Goal: Information Seeking & Learning: Check status

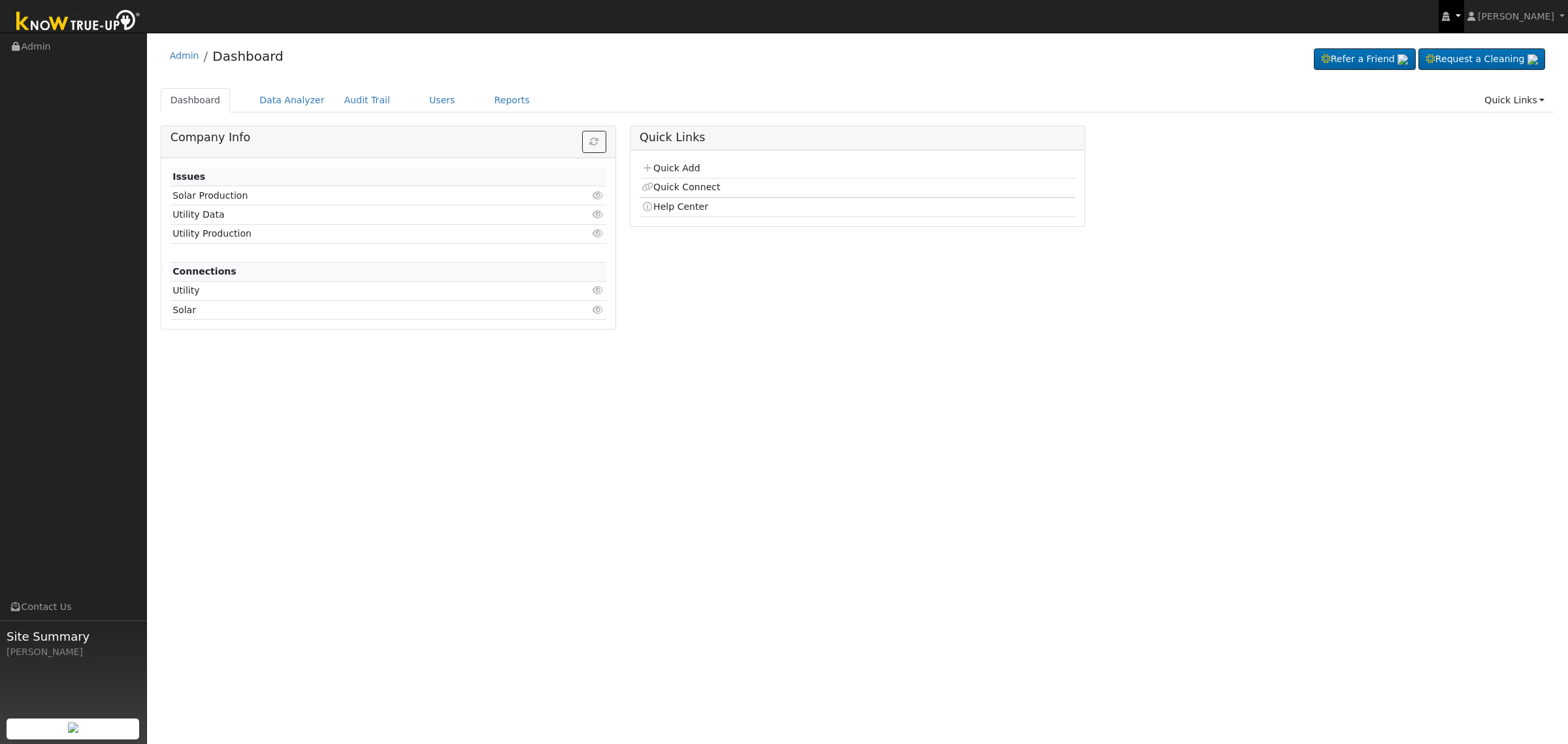
click at [1463, 21] on link at bounding box center [1451, 16] width 25 height 33
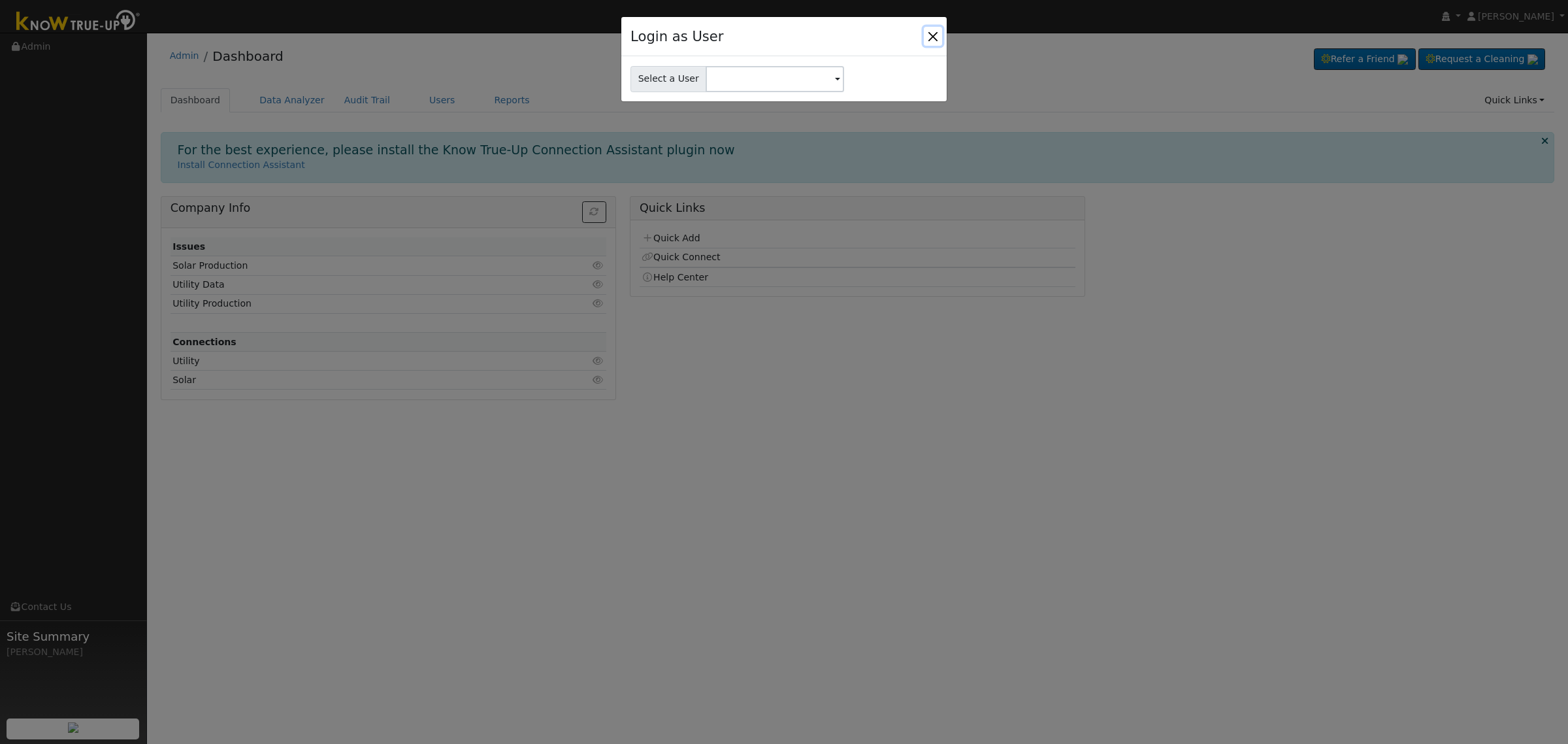
click at [929, 34] on button "Close" at bounding box center [932, 35] width 19 height 19
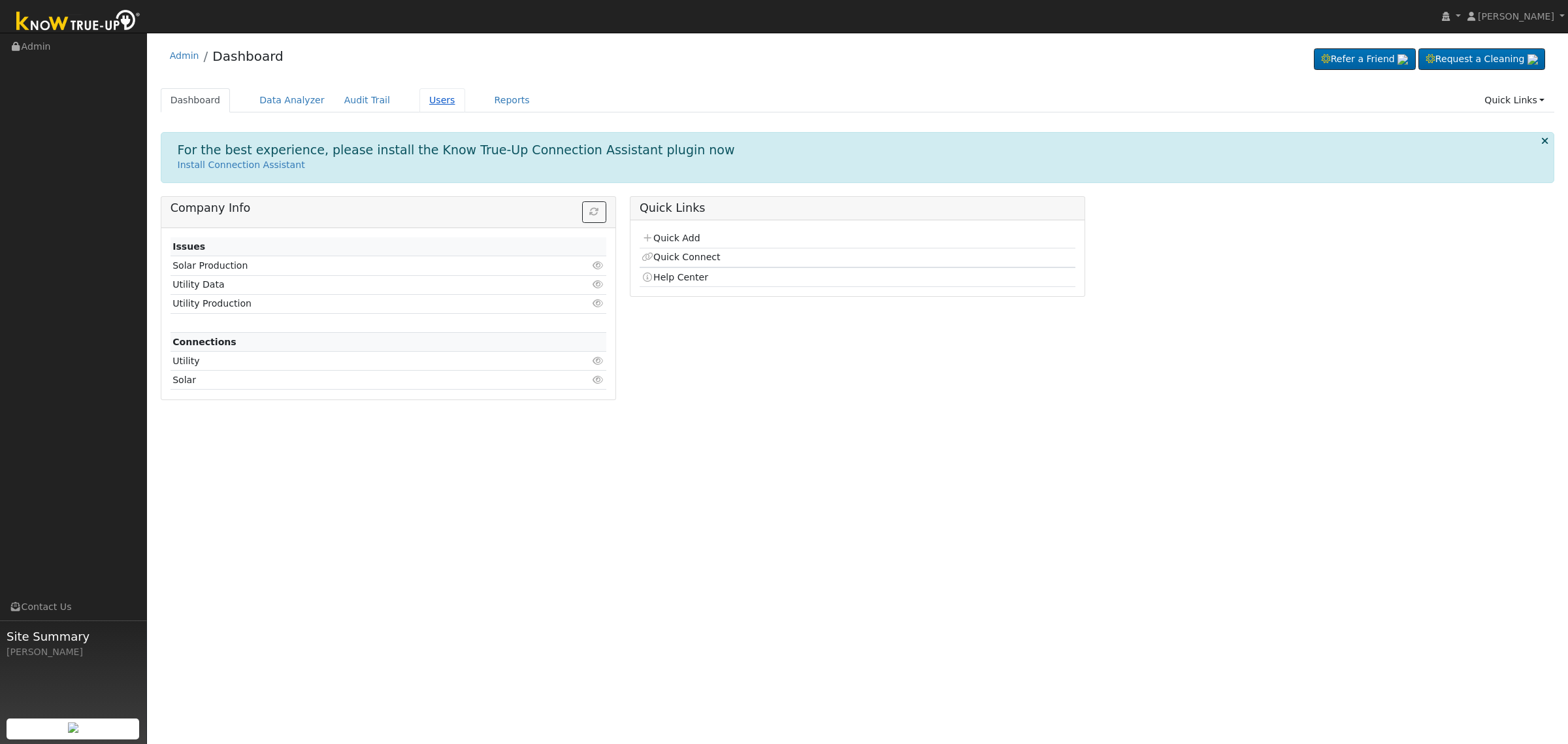
click at [433, 99] on link "Users" at bounding box center [442, 100] width 46 height 24
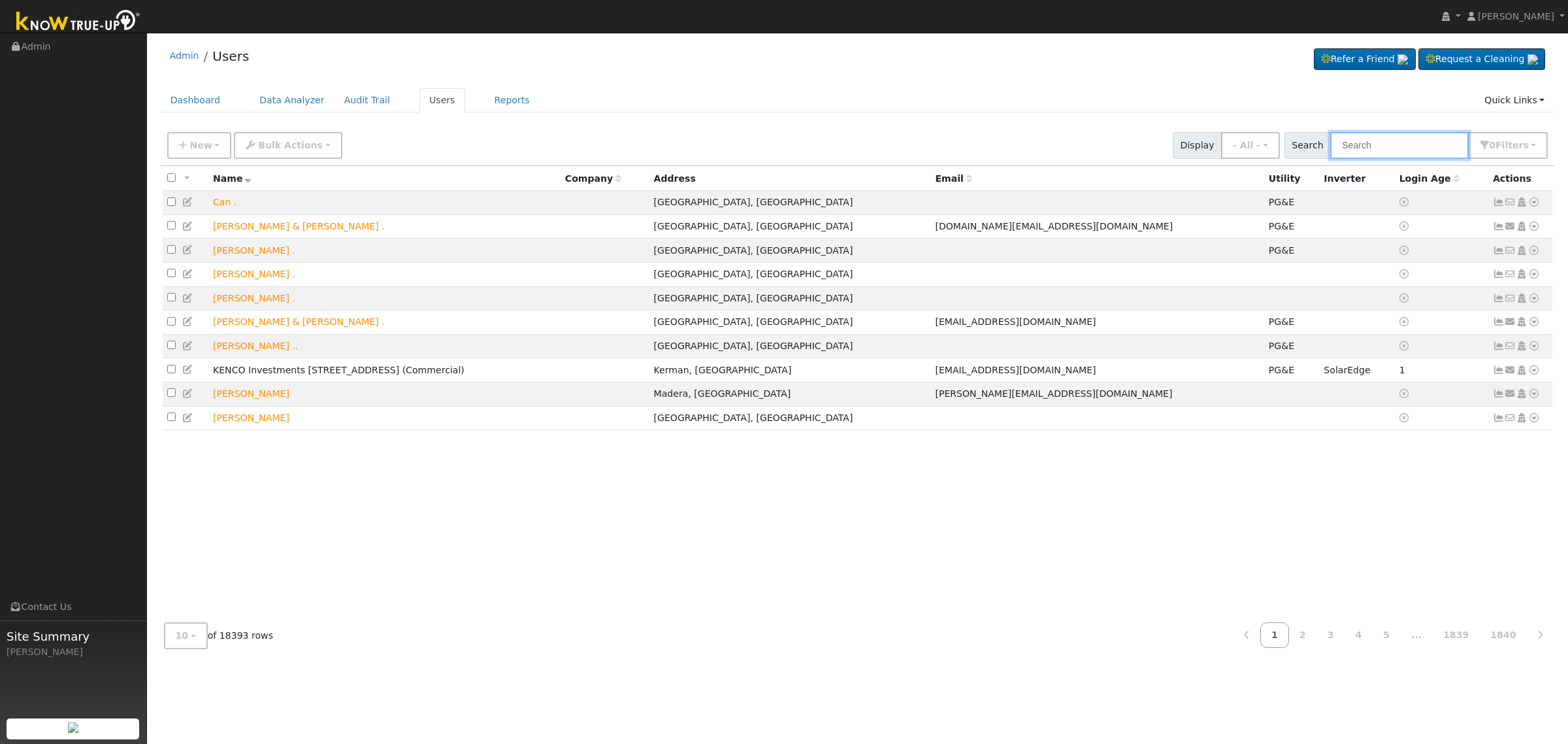
click at [1418, 148] on input "text" at bounding box center [1400, 145] width 138 height 27
type input "stutzman"
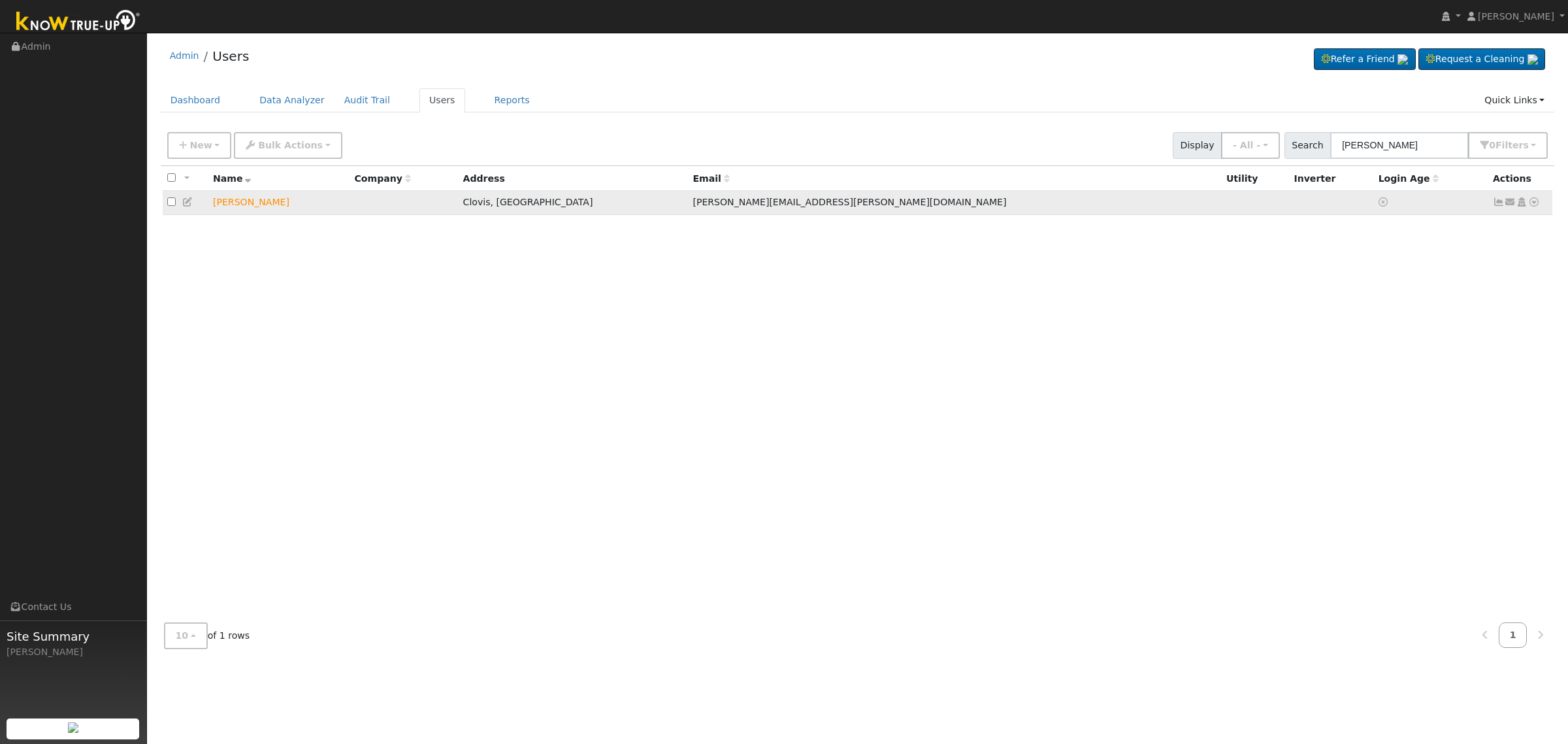
click at [1514, 206] on icon at bounding box center [1510, 202] width 12 height 9
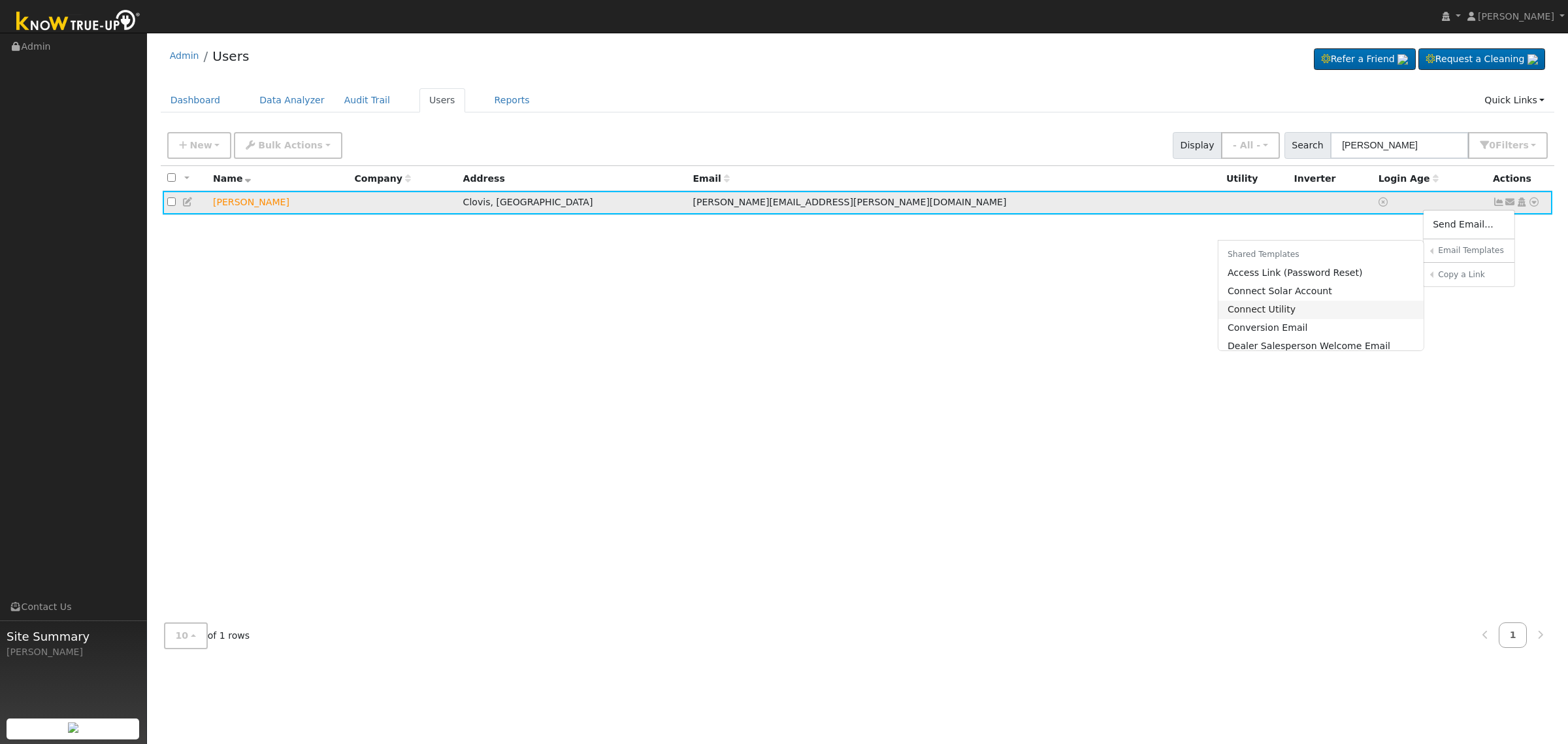
click at [1279, 305] on link "Connect Utility" at bounding box center [1322, 309] width 206 height 19
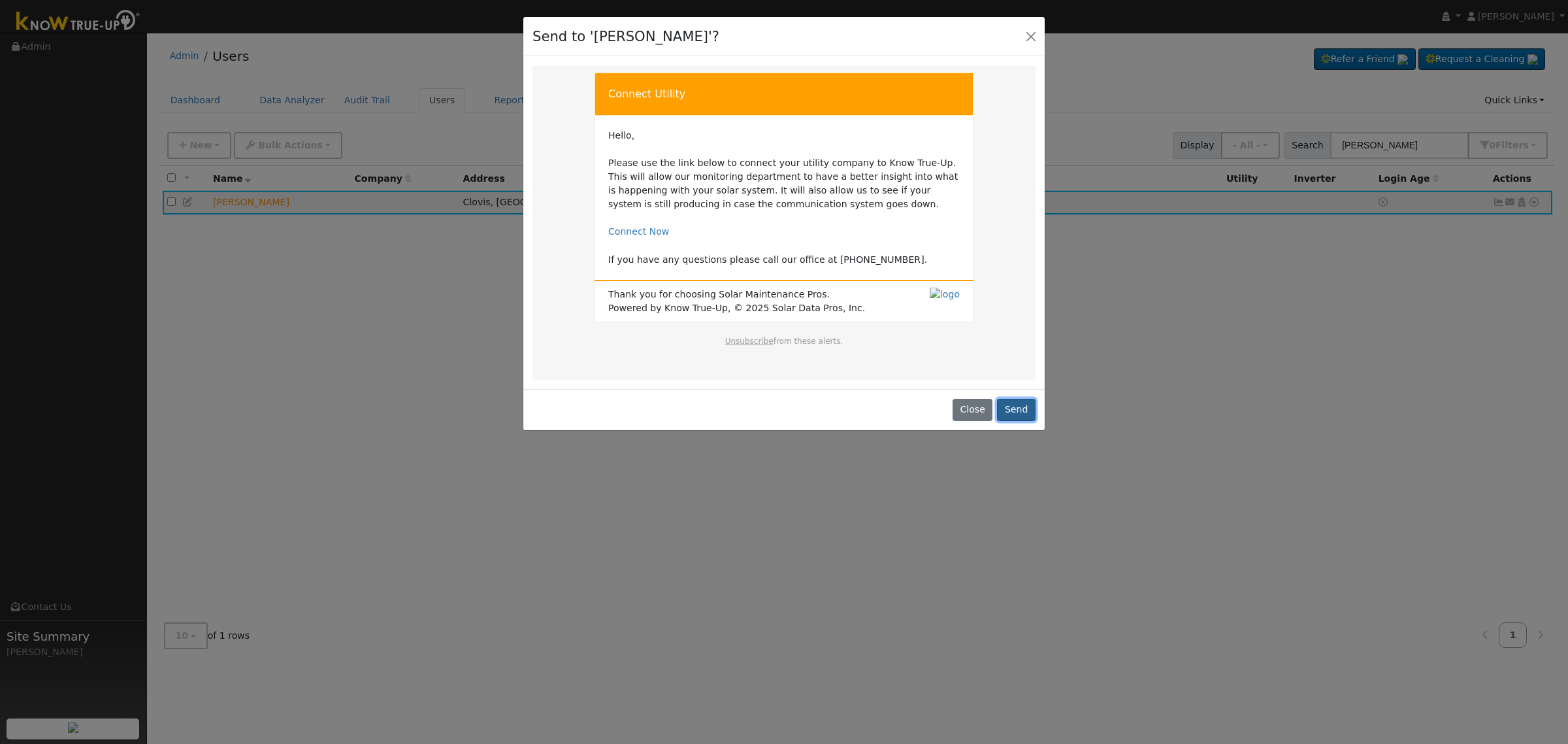
click at [1020, 407] on button "Send" at bounding box center [1016, 410] width 38 height 22
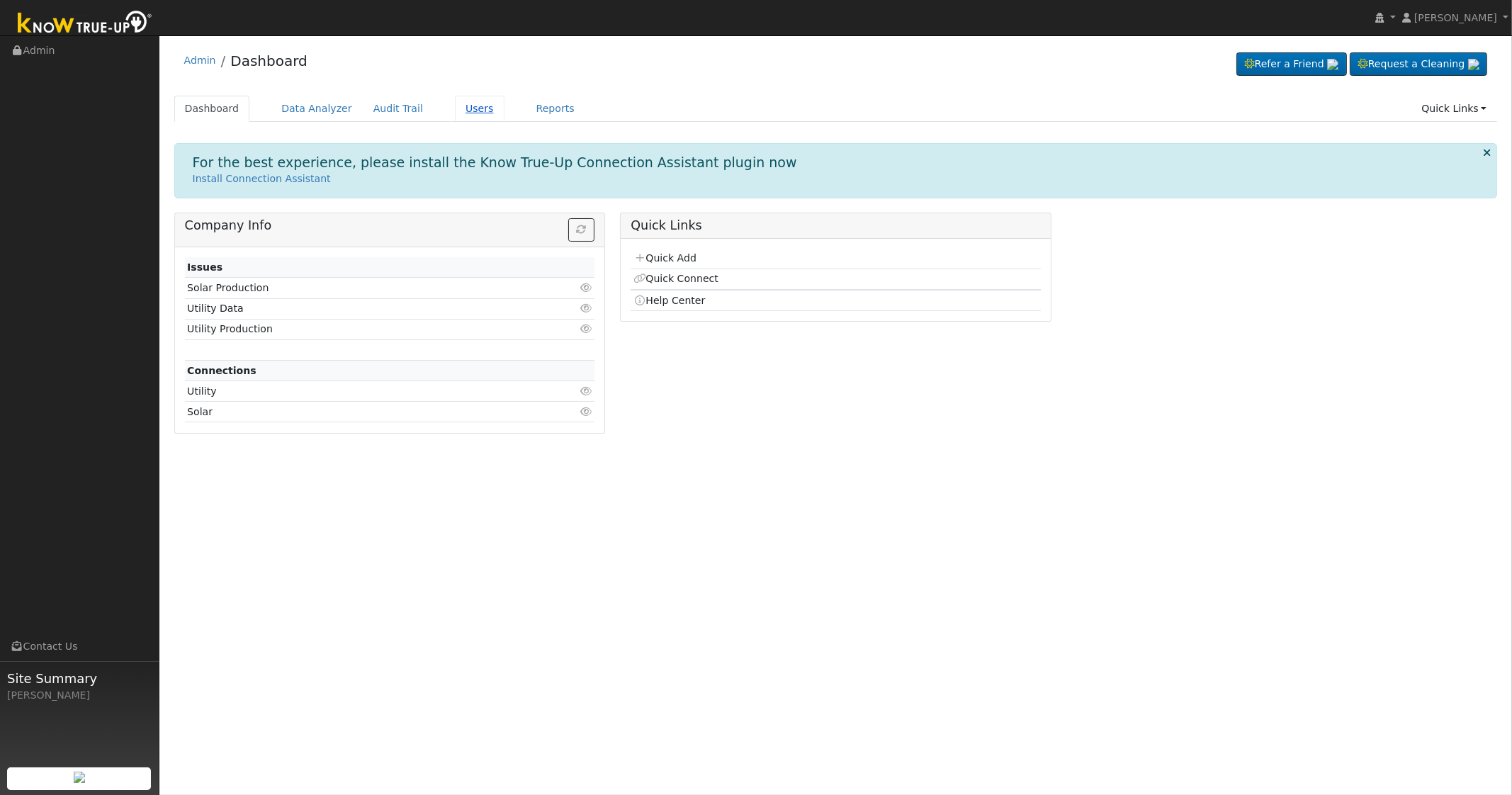
click at [468, 112] on link "Users" at bounding box center [480, 109] width 50 height 26
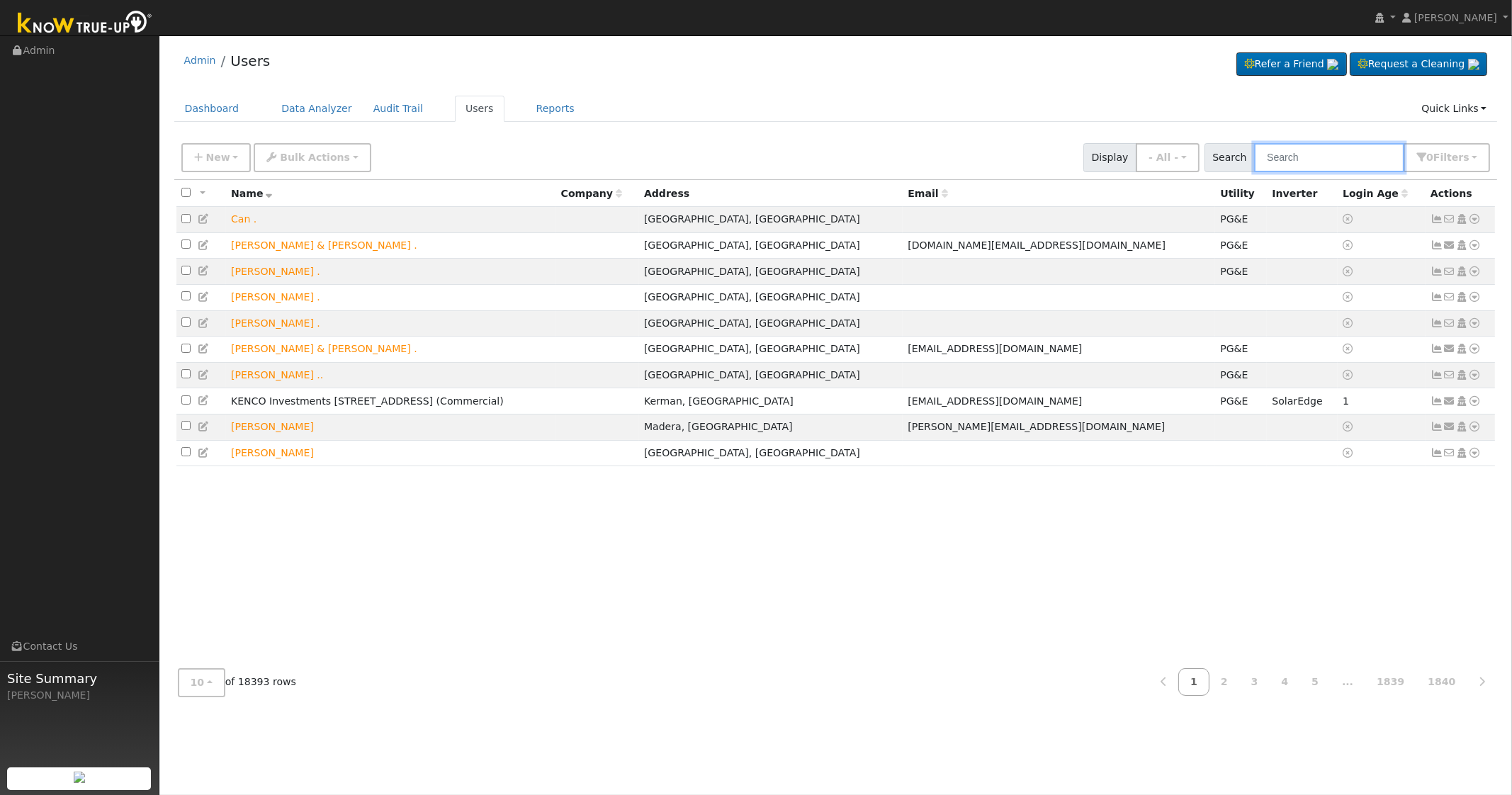
click at [1349, 145] on input "text" at bounding box center [1329, 158] width 150 height 29
type input "king"
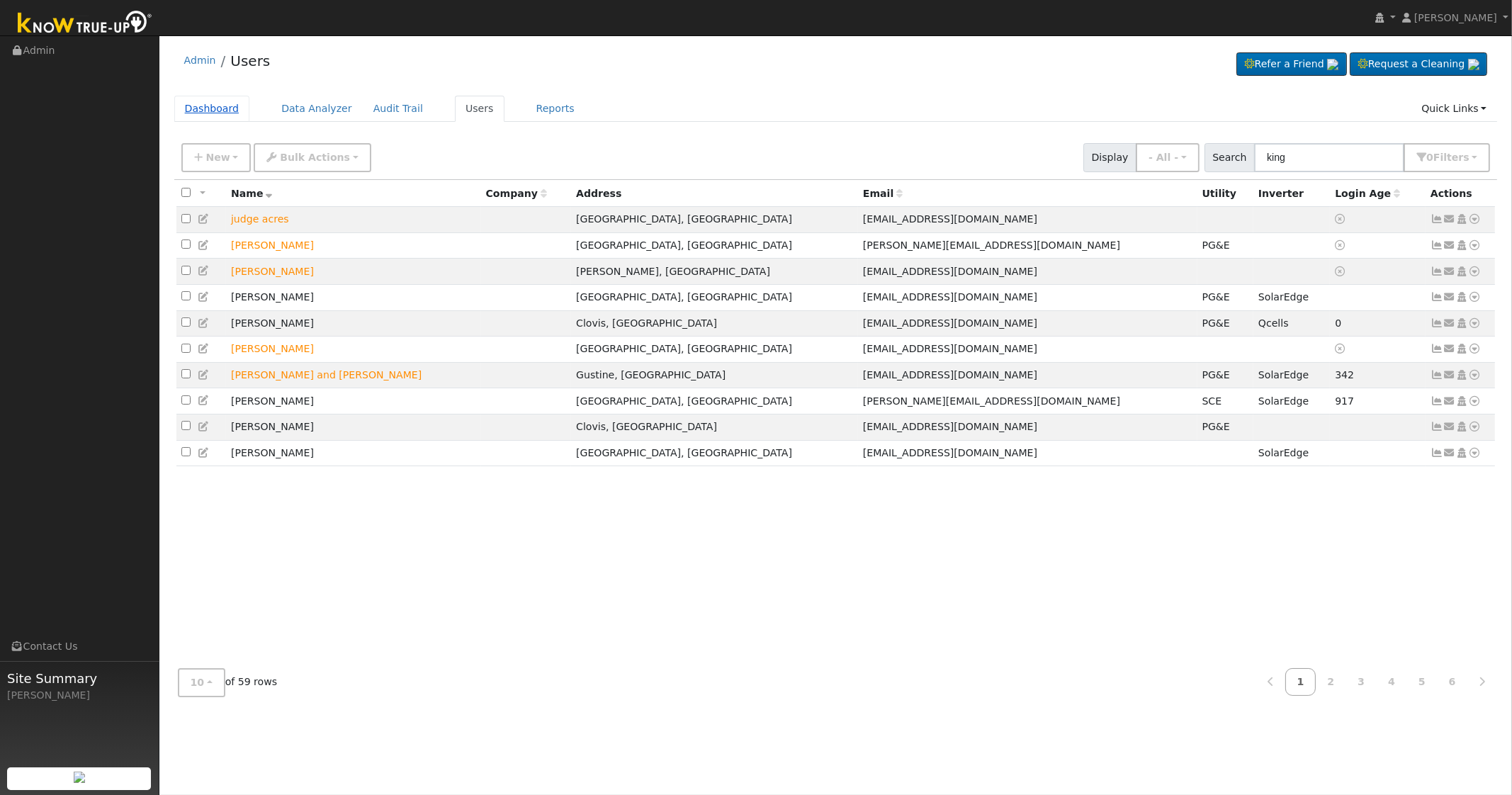
click at [216, 110] on link "Dashboard" at bounding box center [211, 109] width 76 height 26
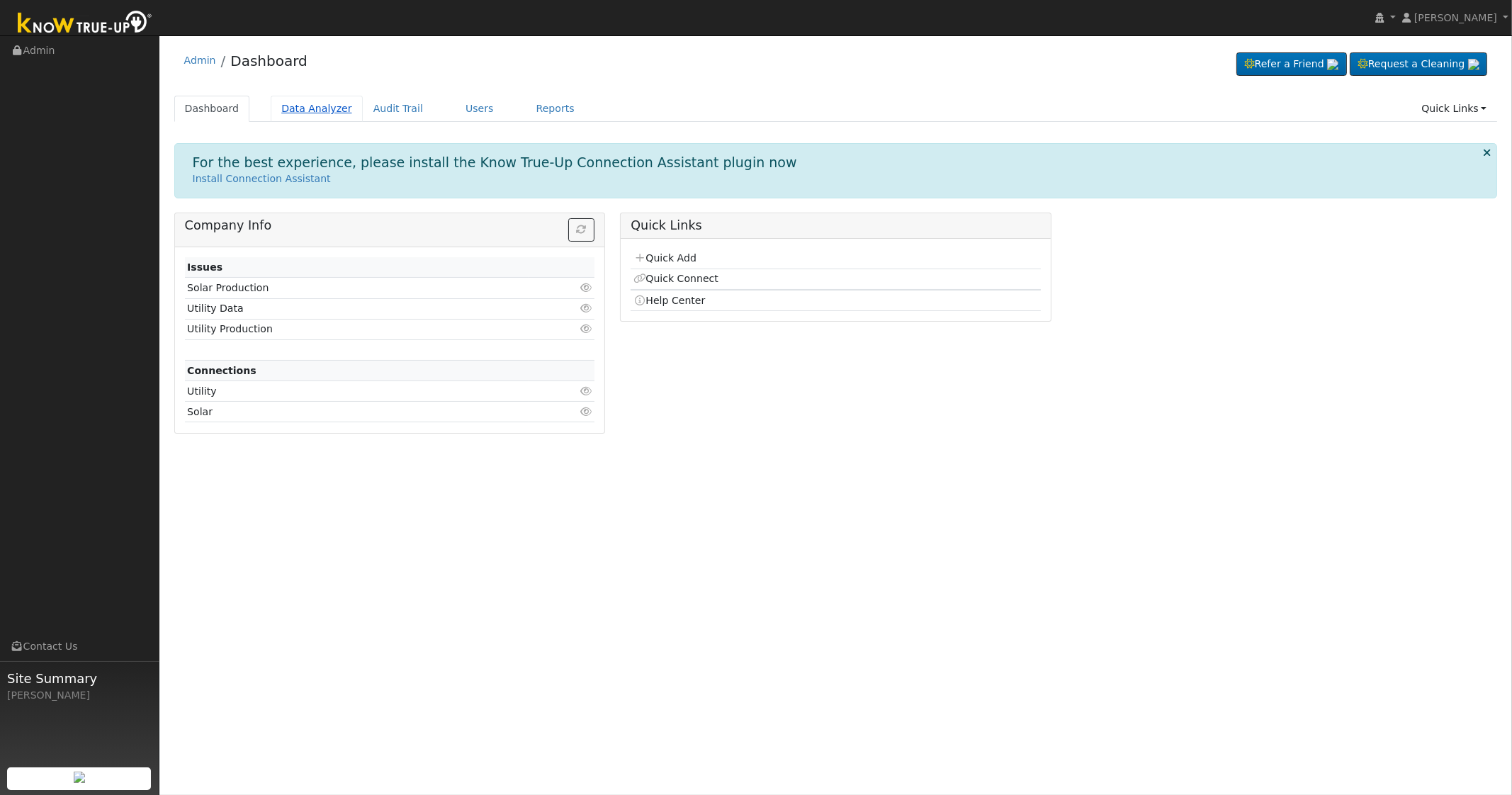
click at [315, 112] on link "Data Analyzer" at bounding box center [317, 109] width 92 height 26
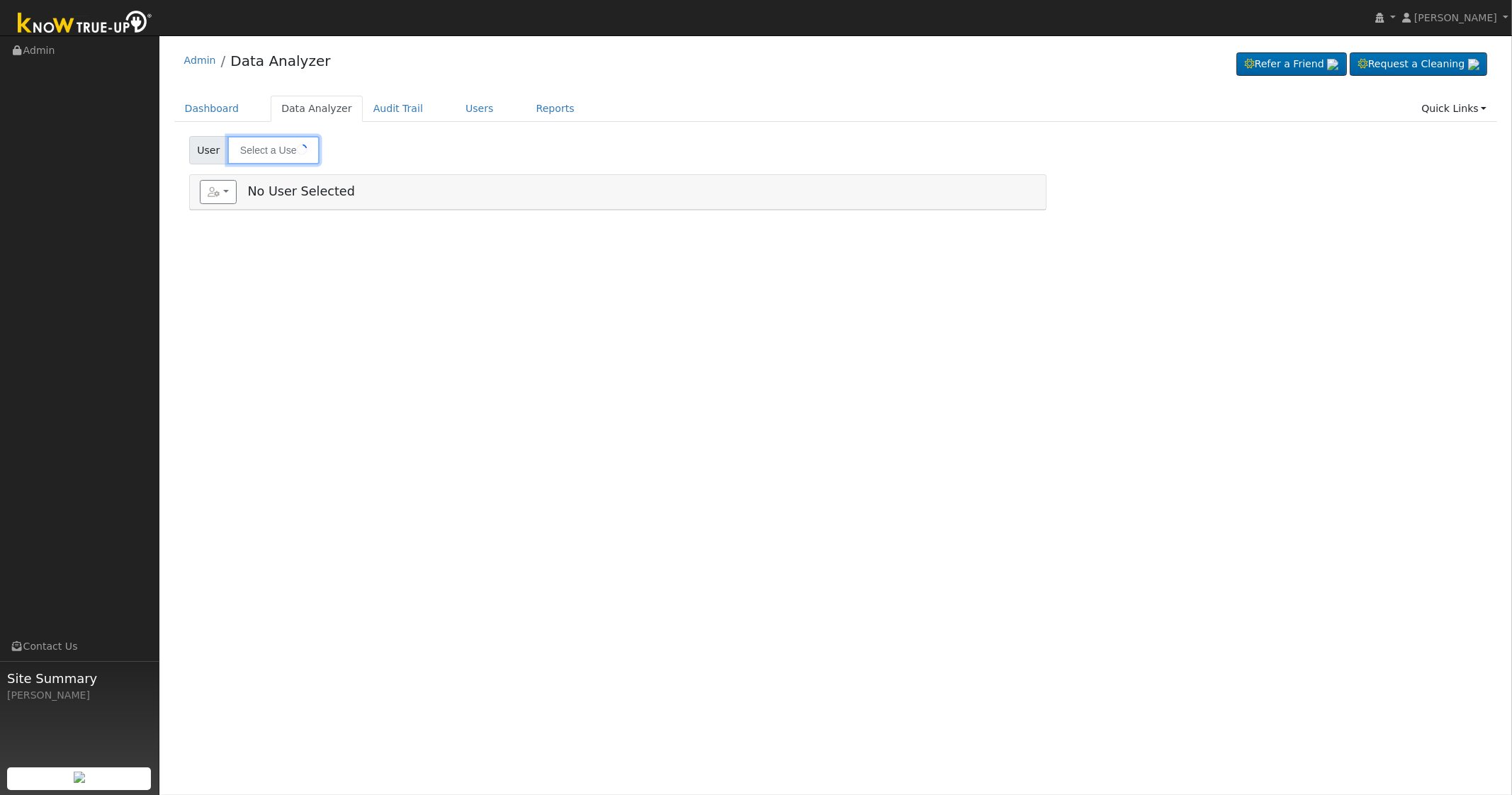
type input "[PERSON_NAME] & [PERSON_NAME]"
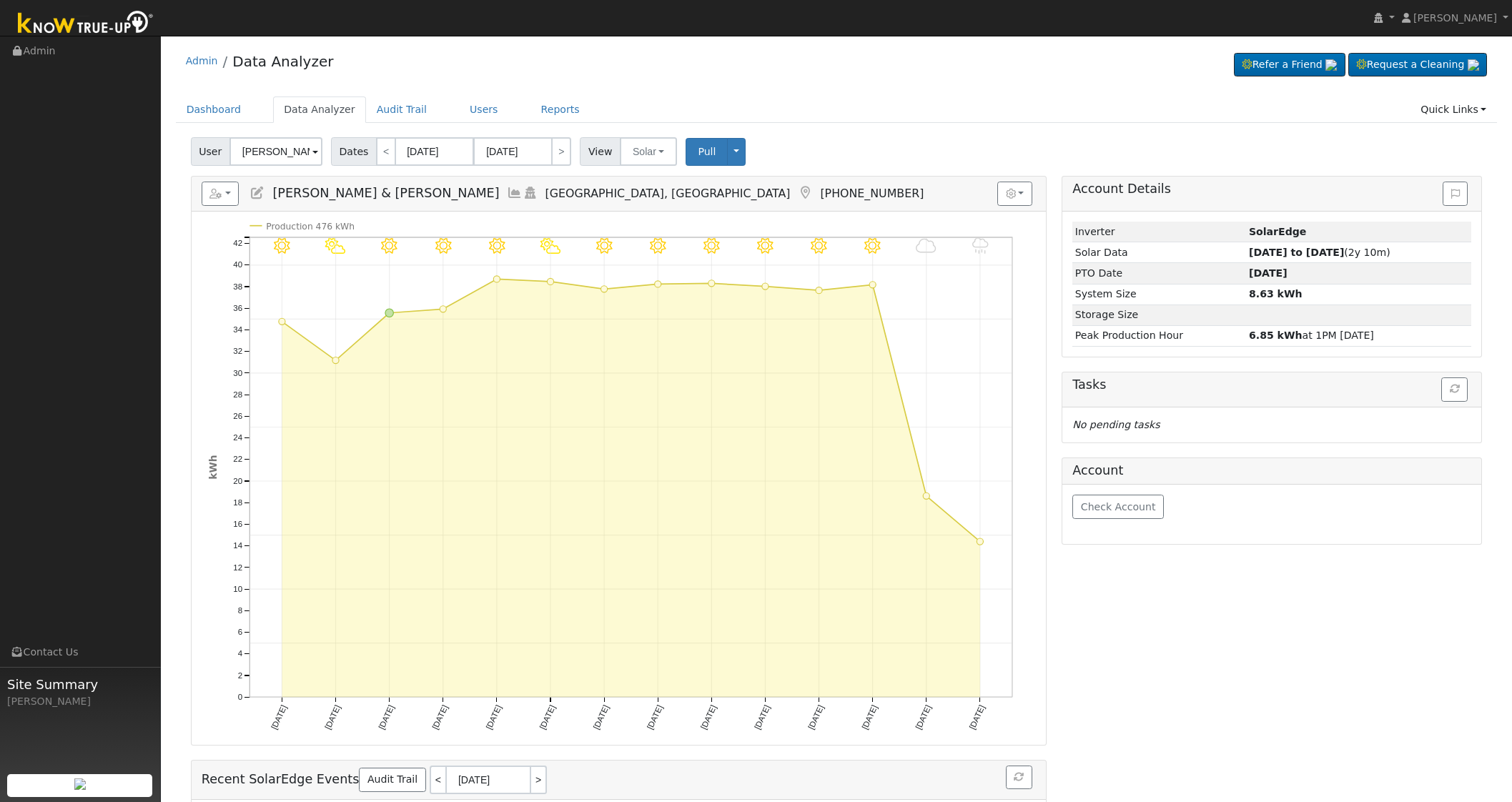
click at [312, 153] on span at bounding box center [315, 152] width 6 height 16
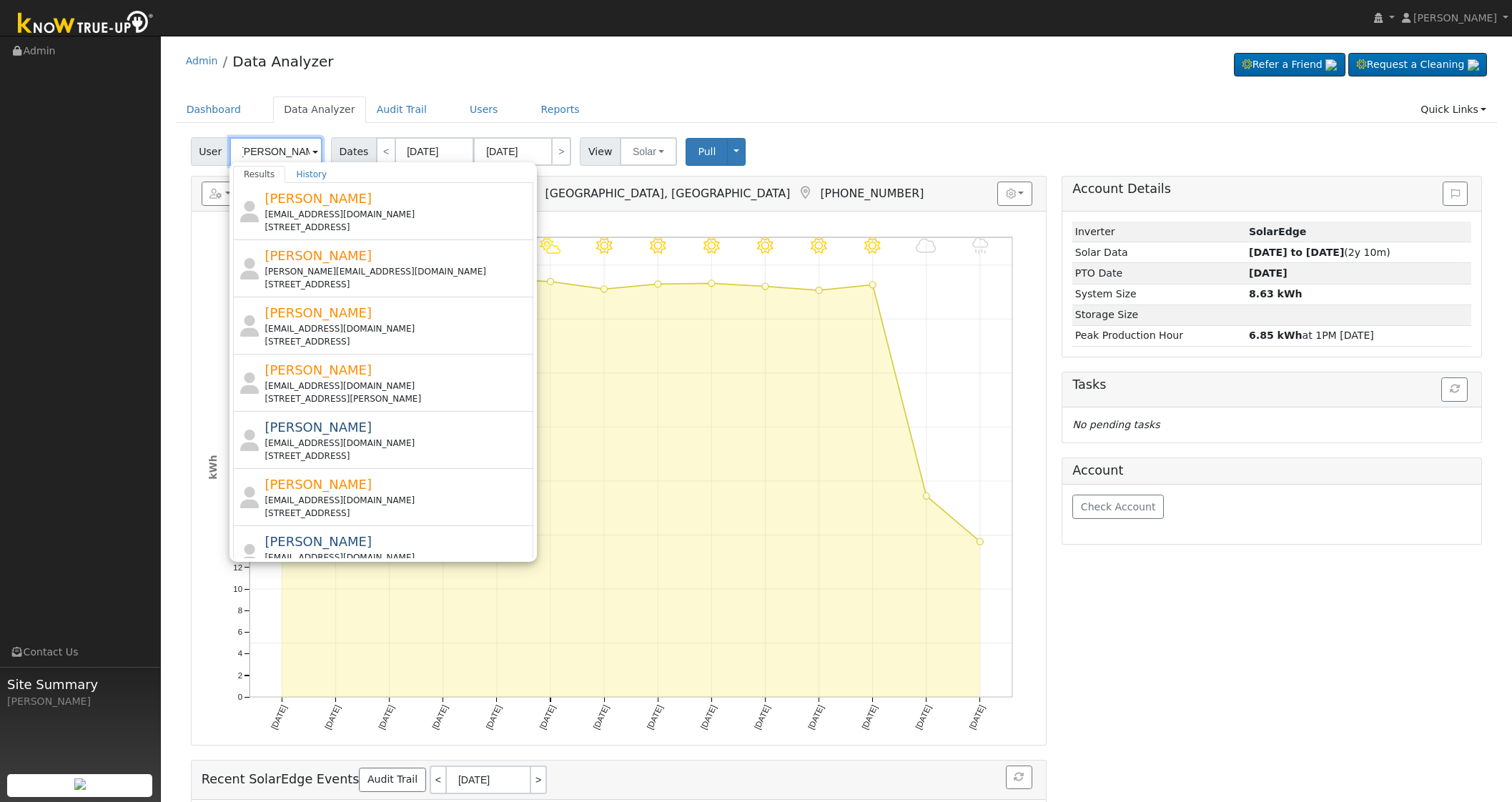
scroll to position [0, 4]
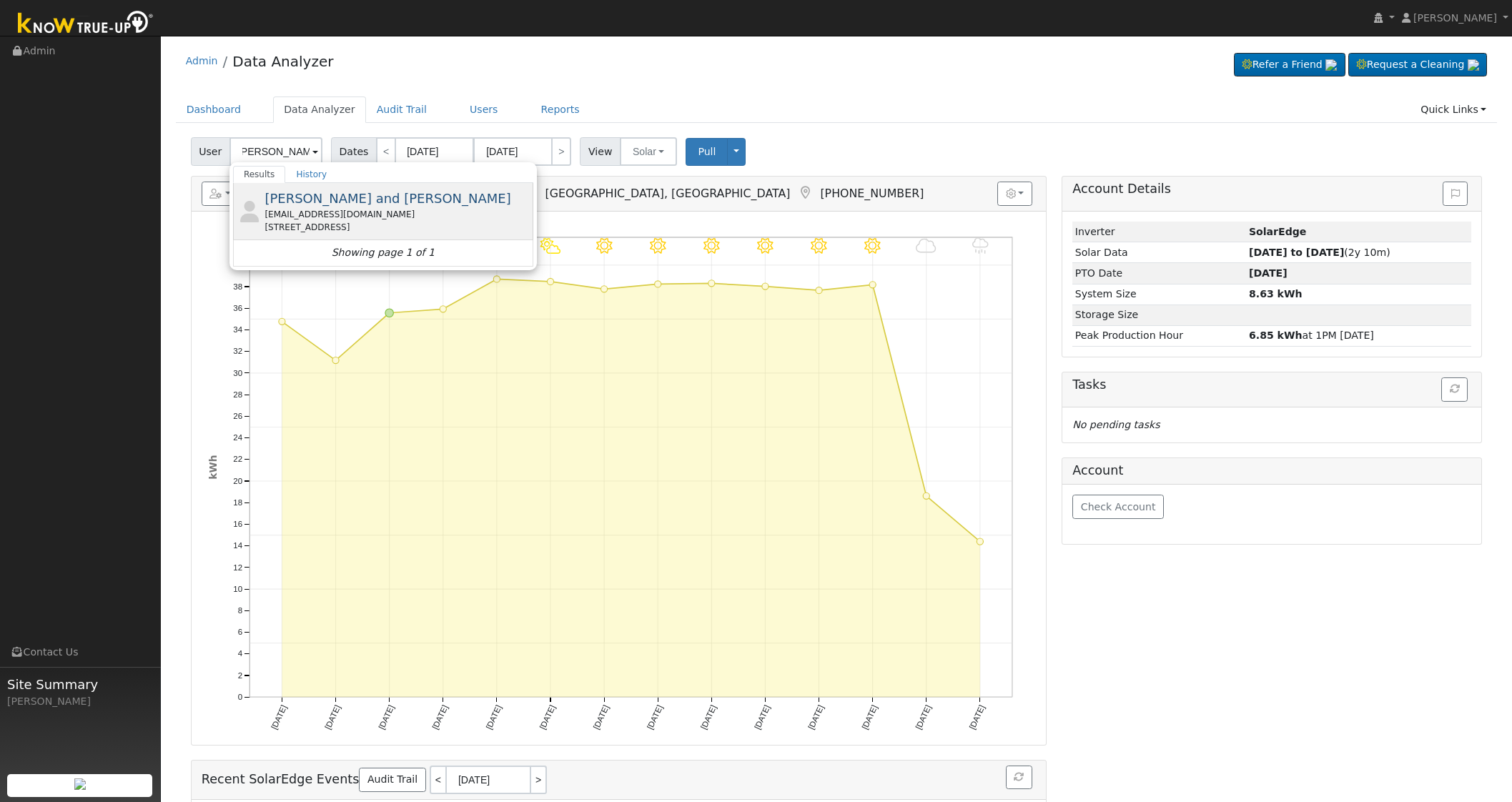
click at [321, 215] on div "[EMAIL_ADDRESS][DOMAIN_NAME]" at bounding box center [397, 214] width 265 height 13
type input "[PERSON_NAME] and [PERSON_NAME]"
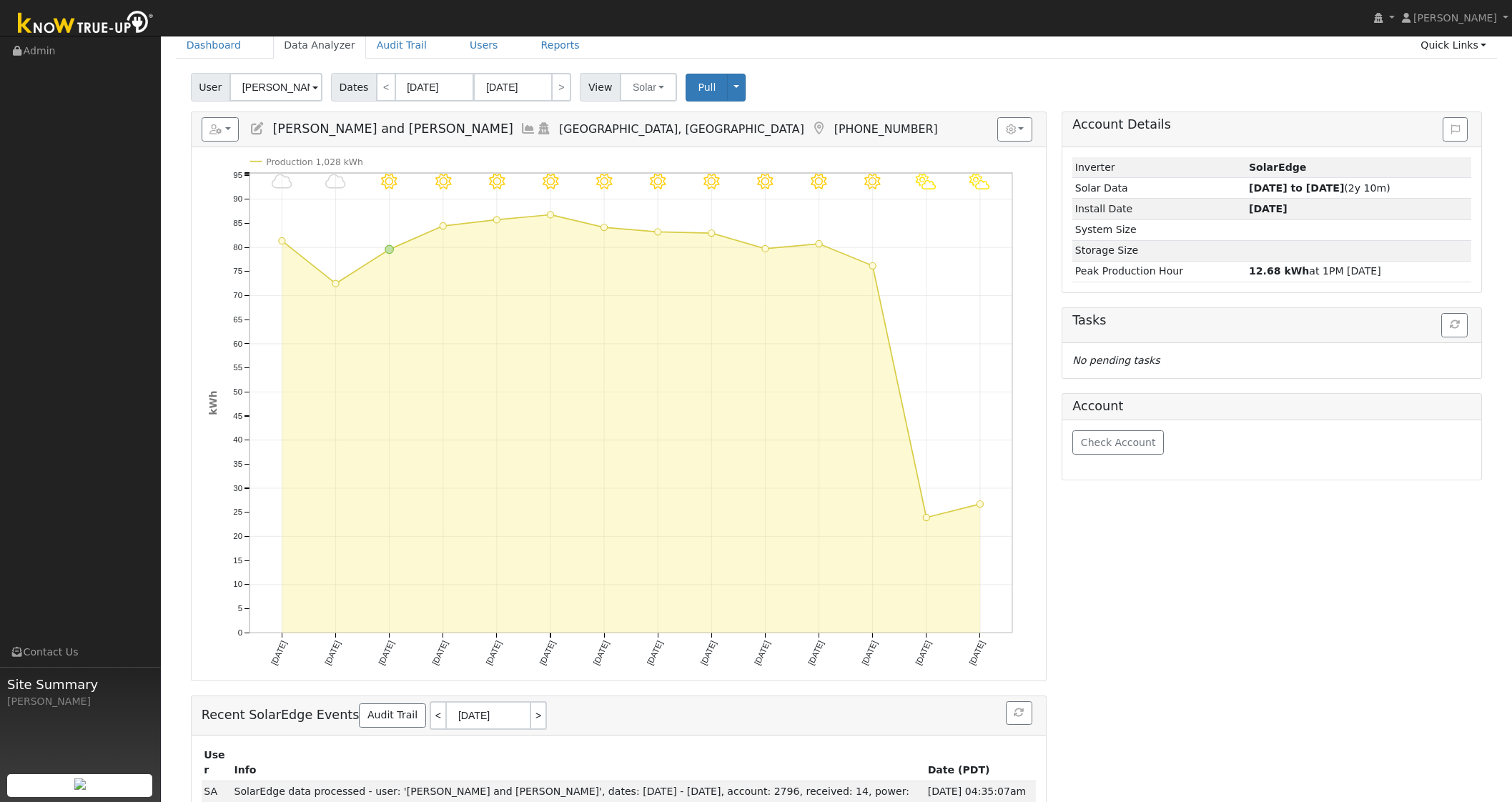
scroll to position [116, 0]
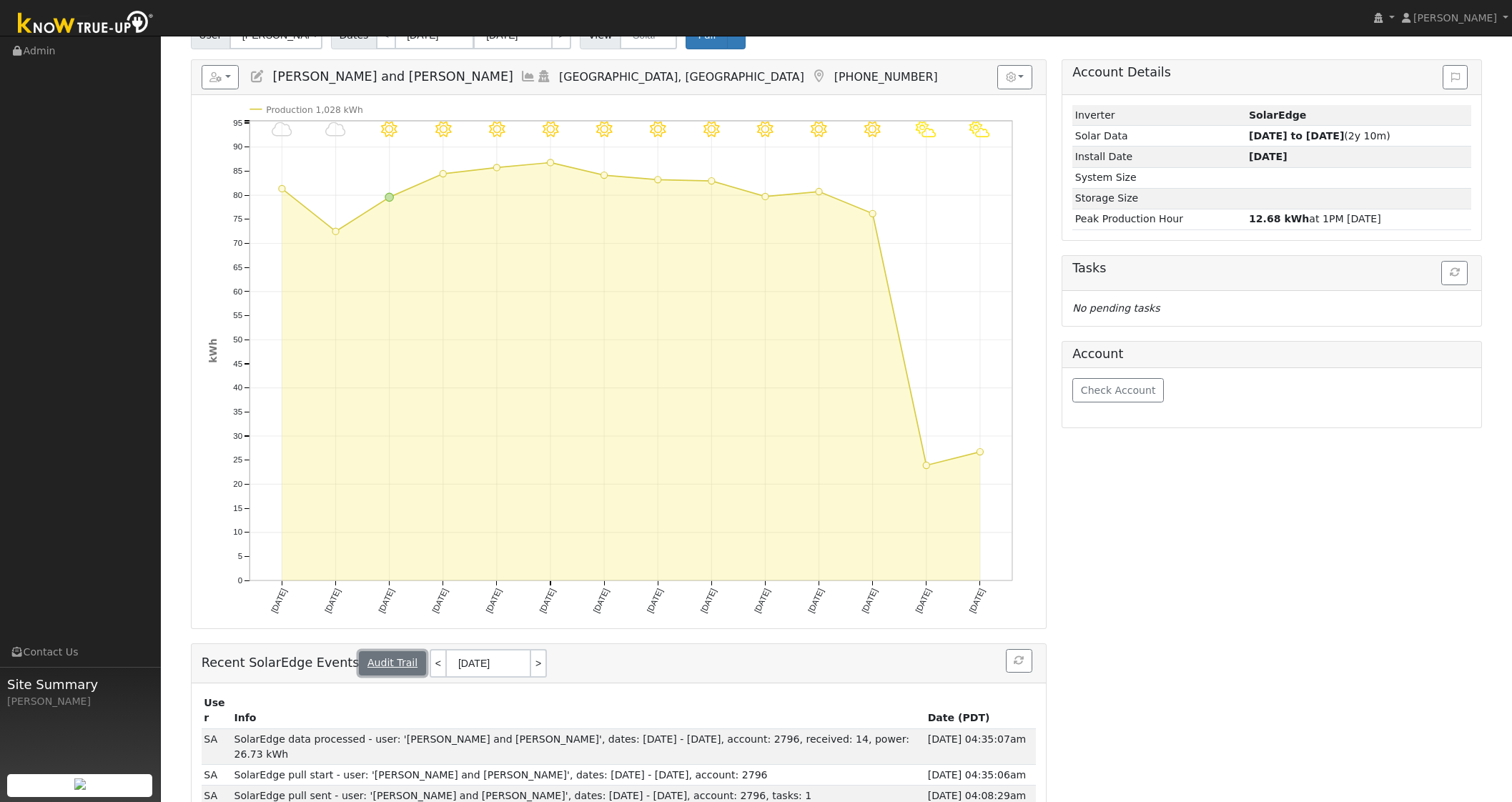
click at [384, 662] on link "Audit Trail" at bounding box center [392, 663] width 67 height 24
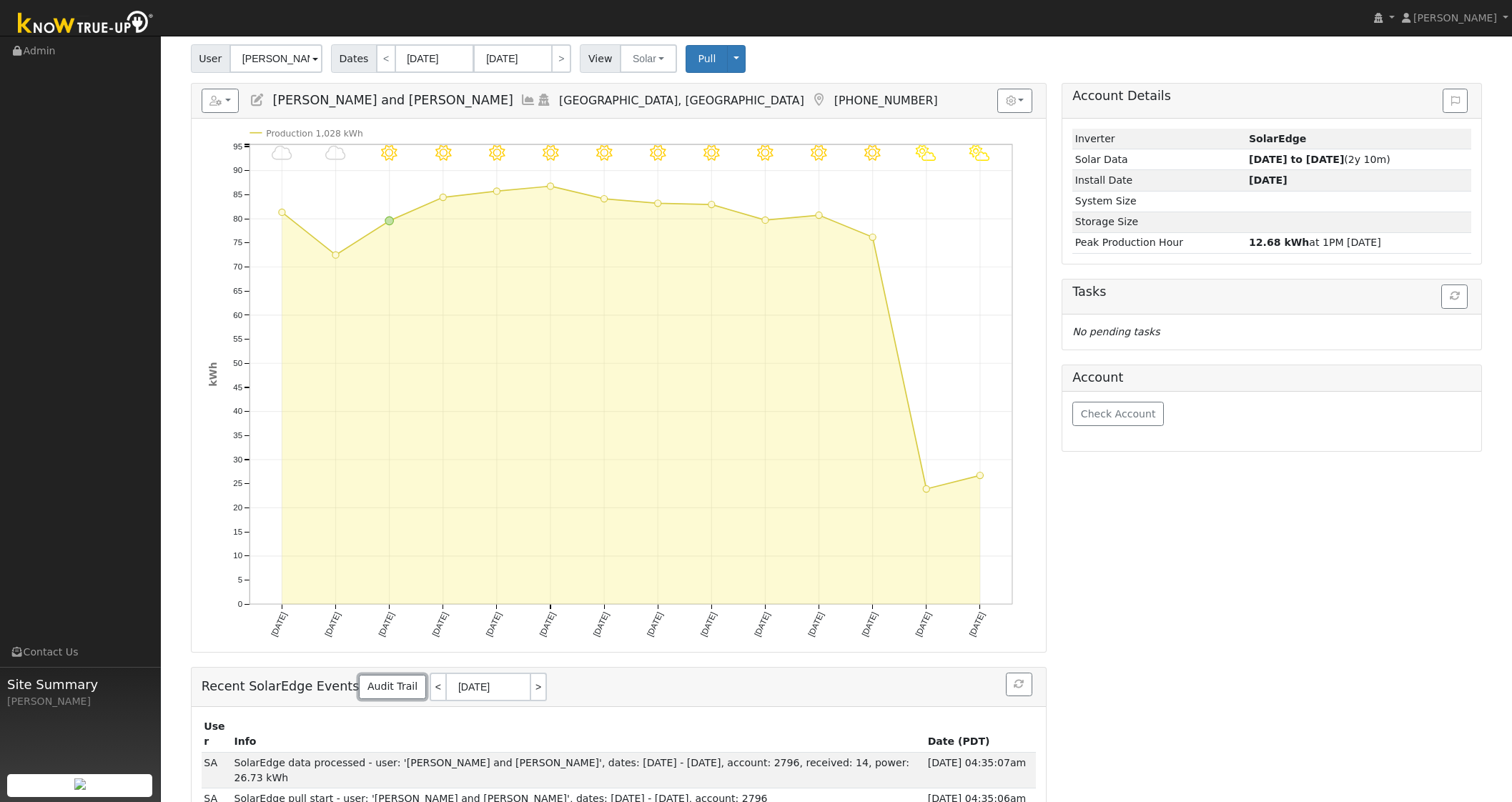
scroll to position [0, 0]
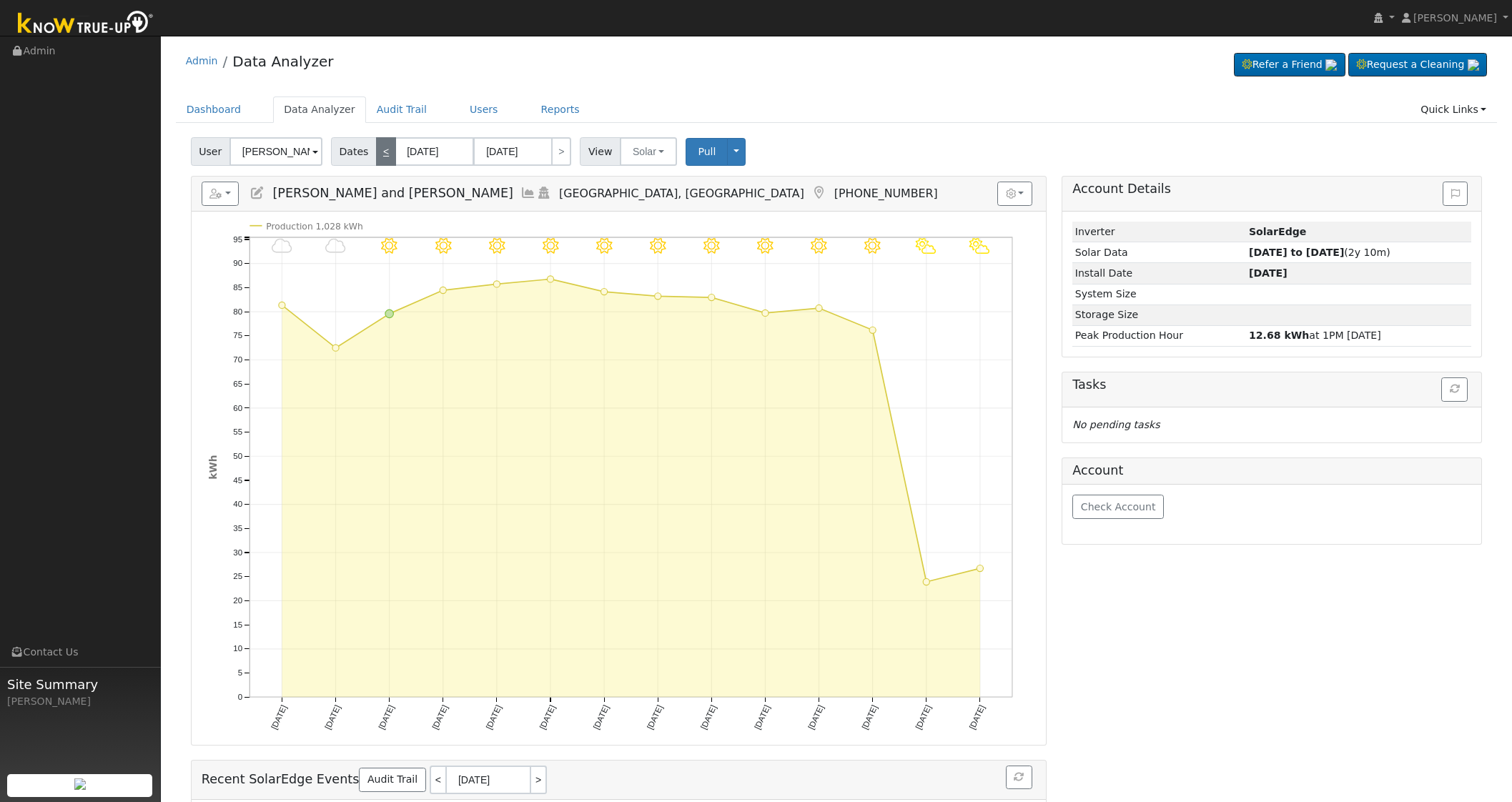
click at [380, 157] on link "<" at bounding box center [386, 151] width 20 height 28
type input "09/17/2025"
type input "09/30/2025"
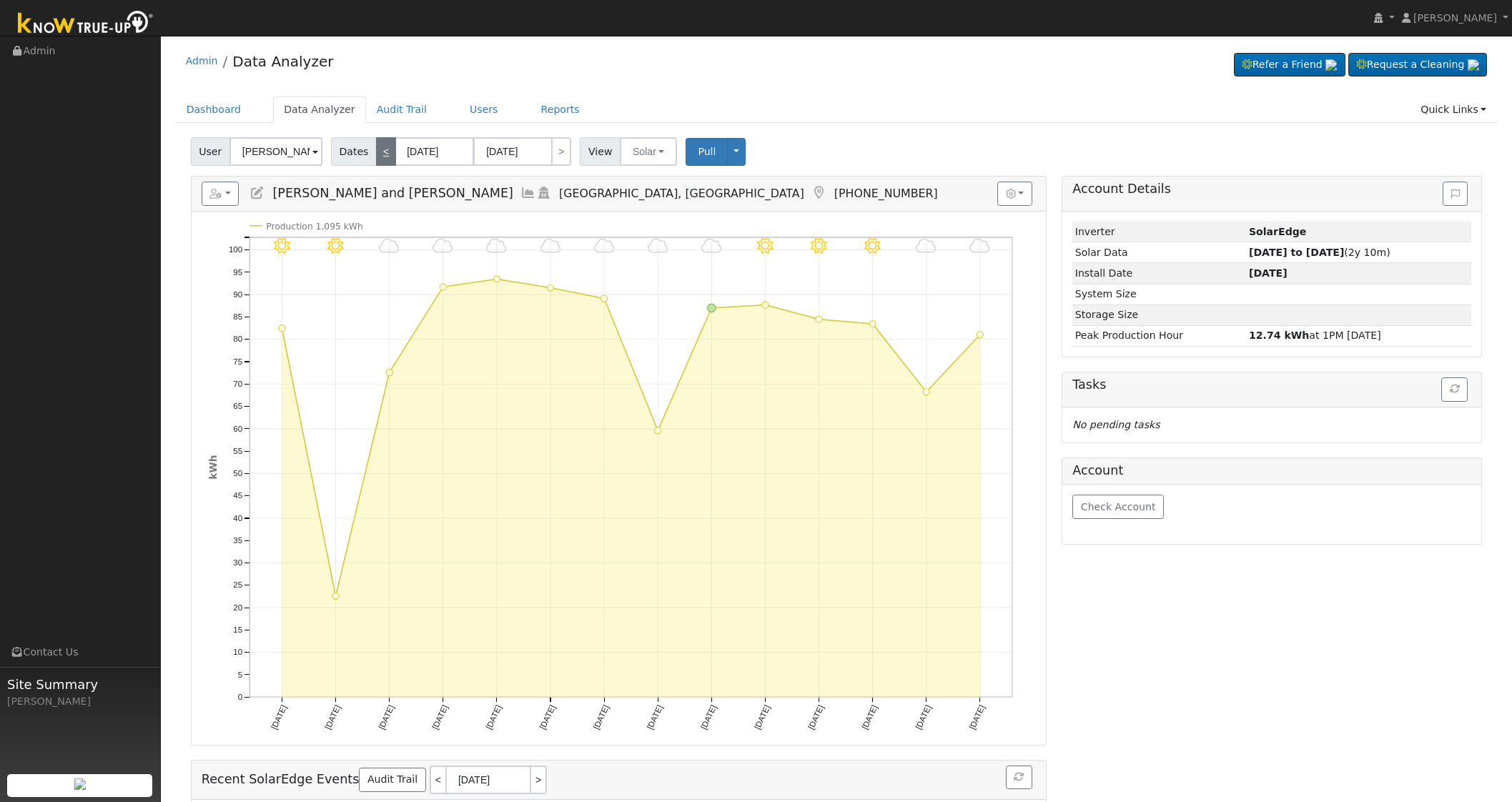
click at [380, 157] on link "<" at bounding box center [386, 151] width 20 height 28
type input "09/03/2025"
type input "09/16/2025"
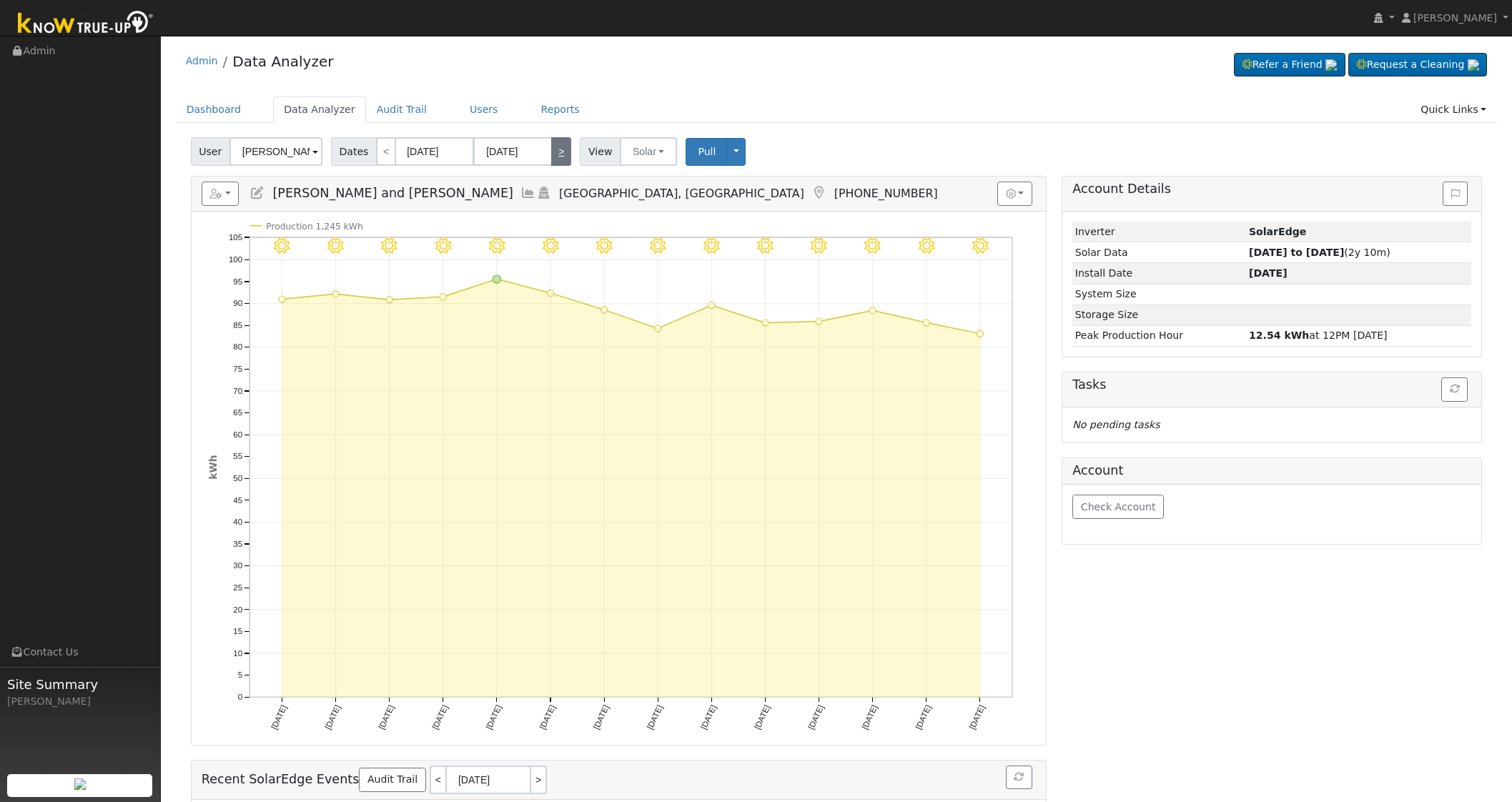
click at [561, 151] on link ">" at bounding box center [561, 151] width 20 height 28
type input "09/17/2025"
type input "09/30/2025"
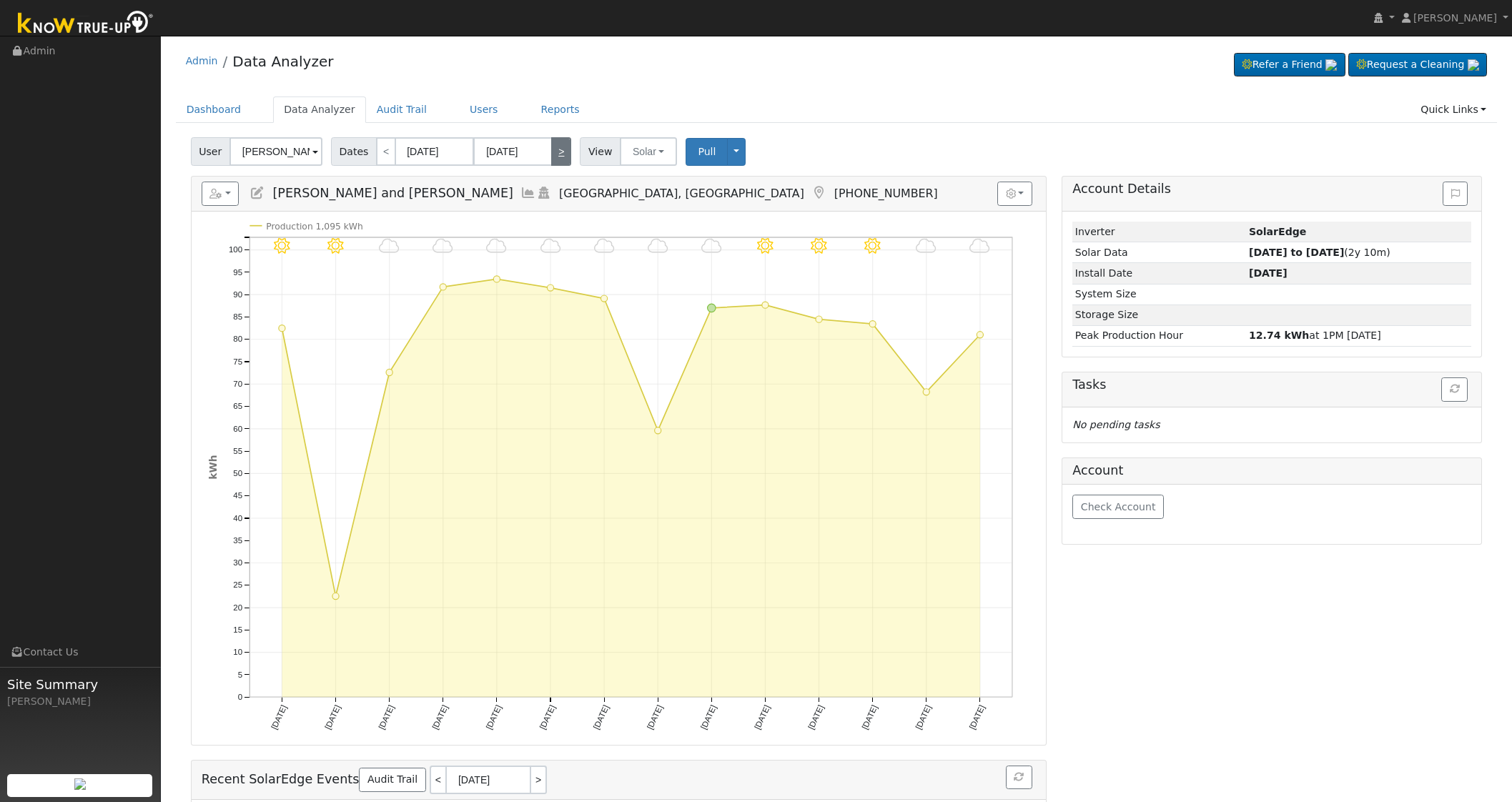
click at [561, 151] on link ">" at bounding box center [561, 151] width 20 height 28
type input "10/01/2025"
type input "10/14/2025"
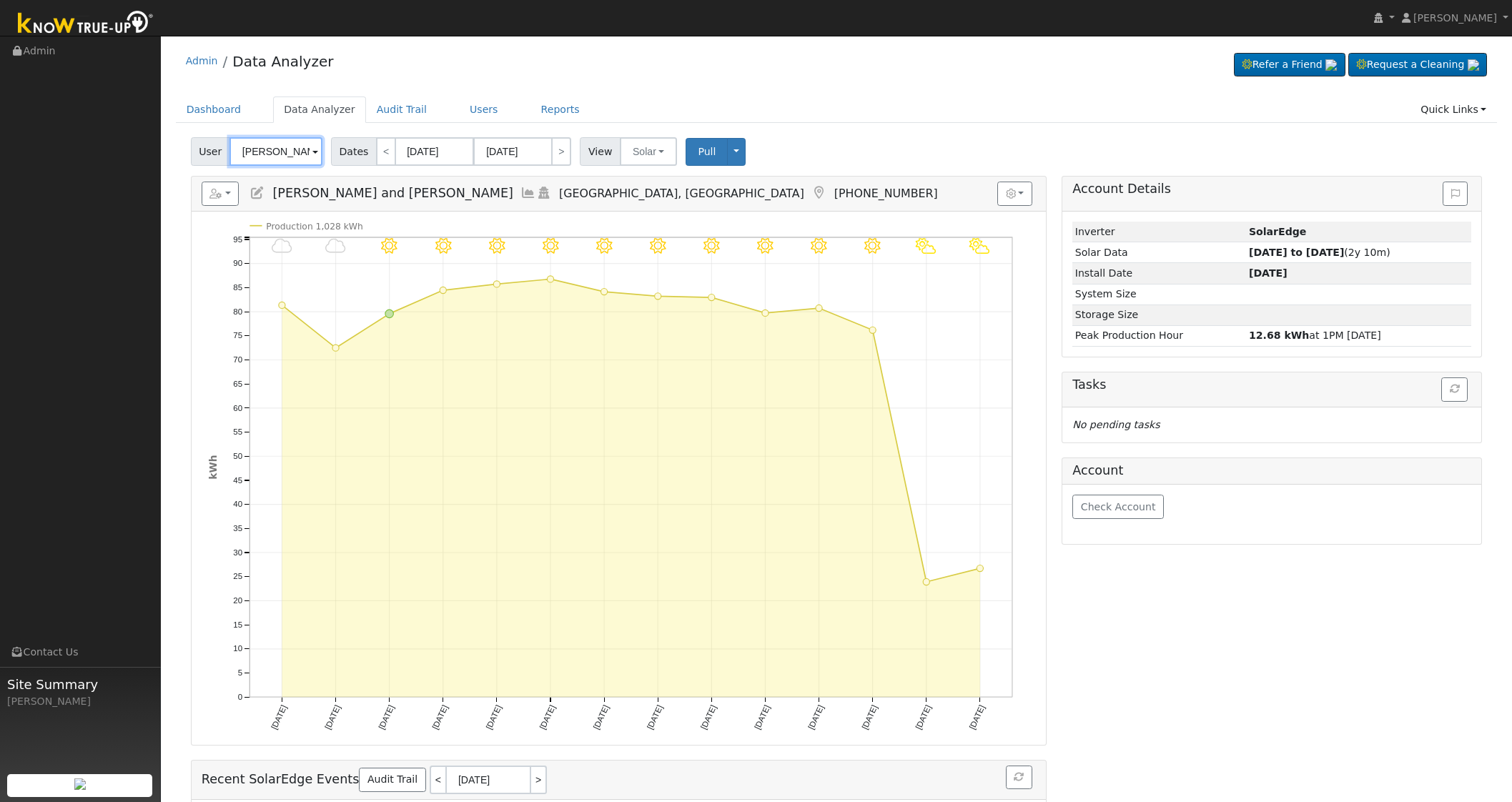
click at [264, 148] on input "[PERSON_NAME] and [PERSON_NAME]" at bounding box center [276, 151] width 93 height 28
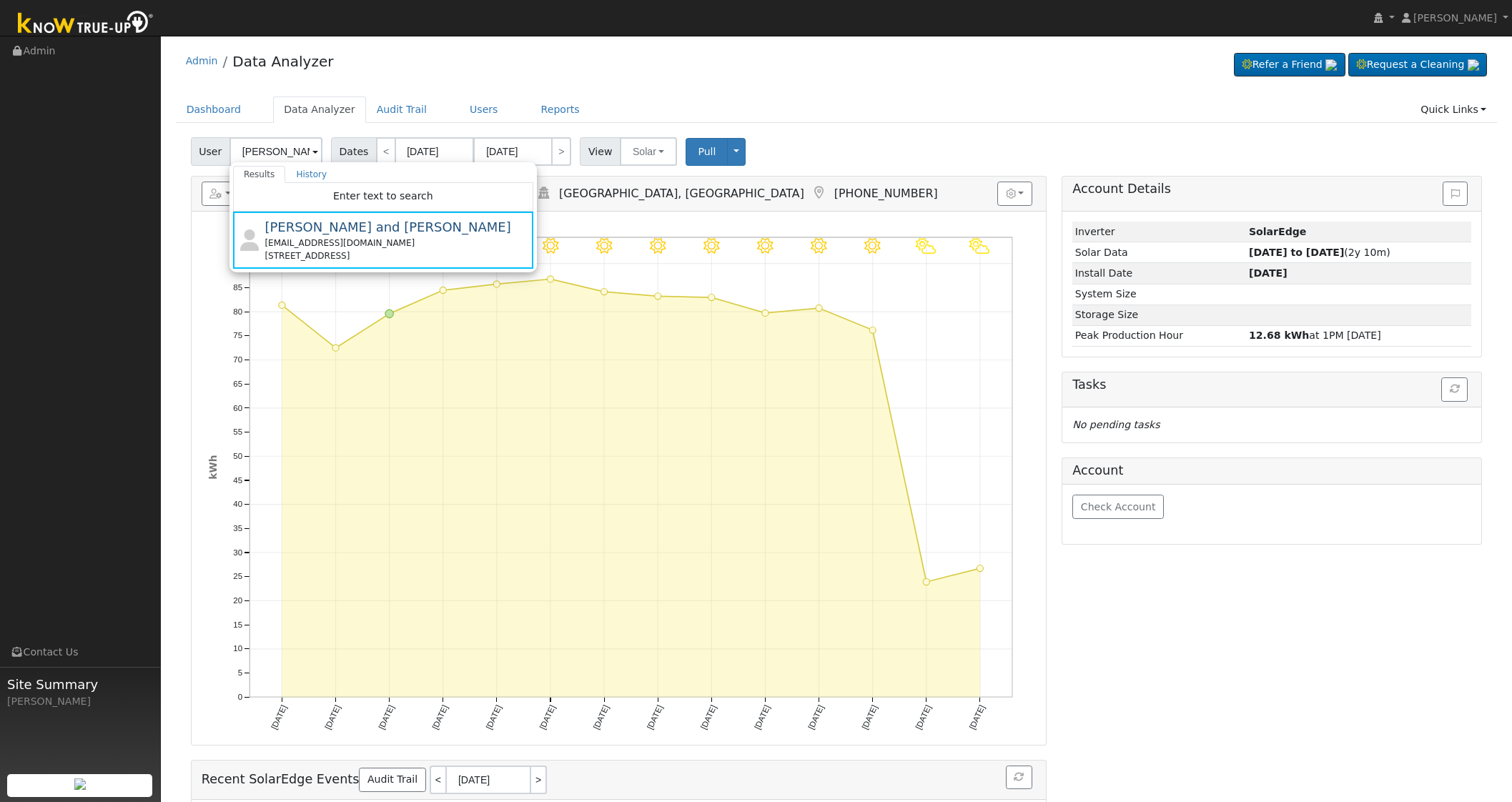
click at [950, 141] on div "User Kathy and Kevin King Results History Enter text to search Kathy and Kevin …" at bounding box center [836, 148] width 1297 height 34
